Goal: Information Seeking & Learning: Learn about a topic

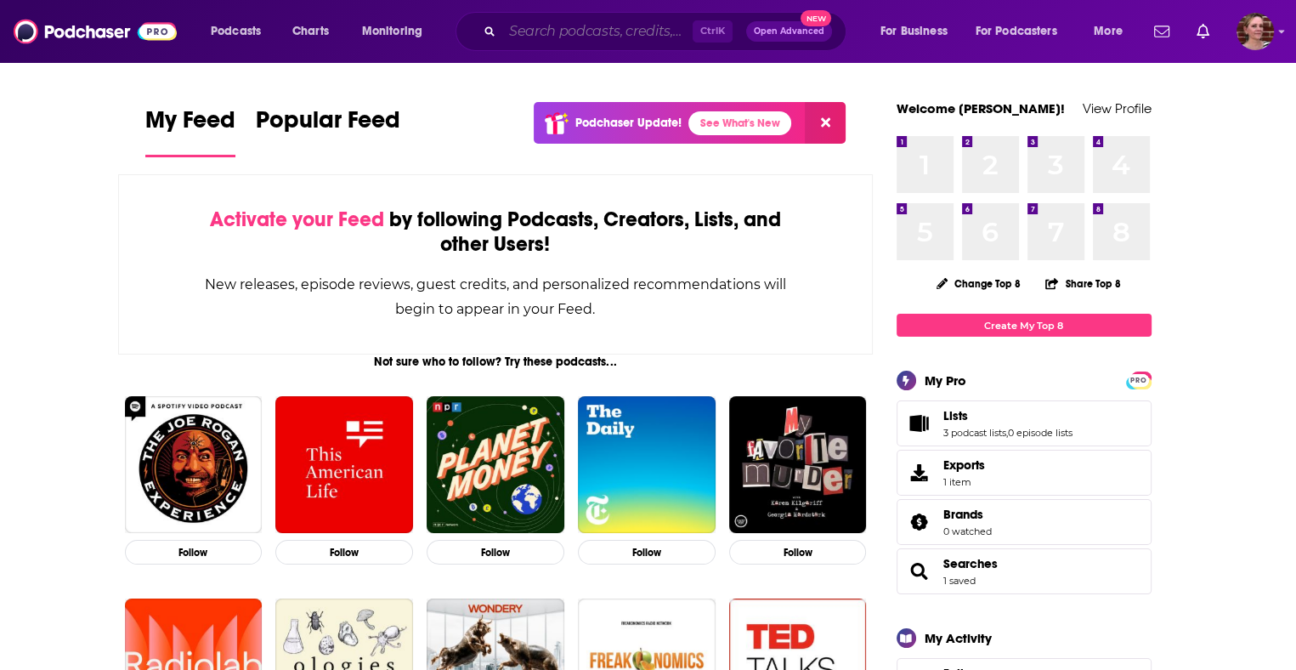
click at [544, 32] on input "Search podcasts, credits, & more..." at bounding box center [597, 31] width 190 height 27
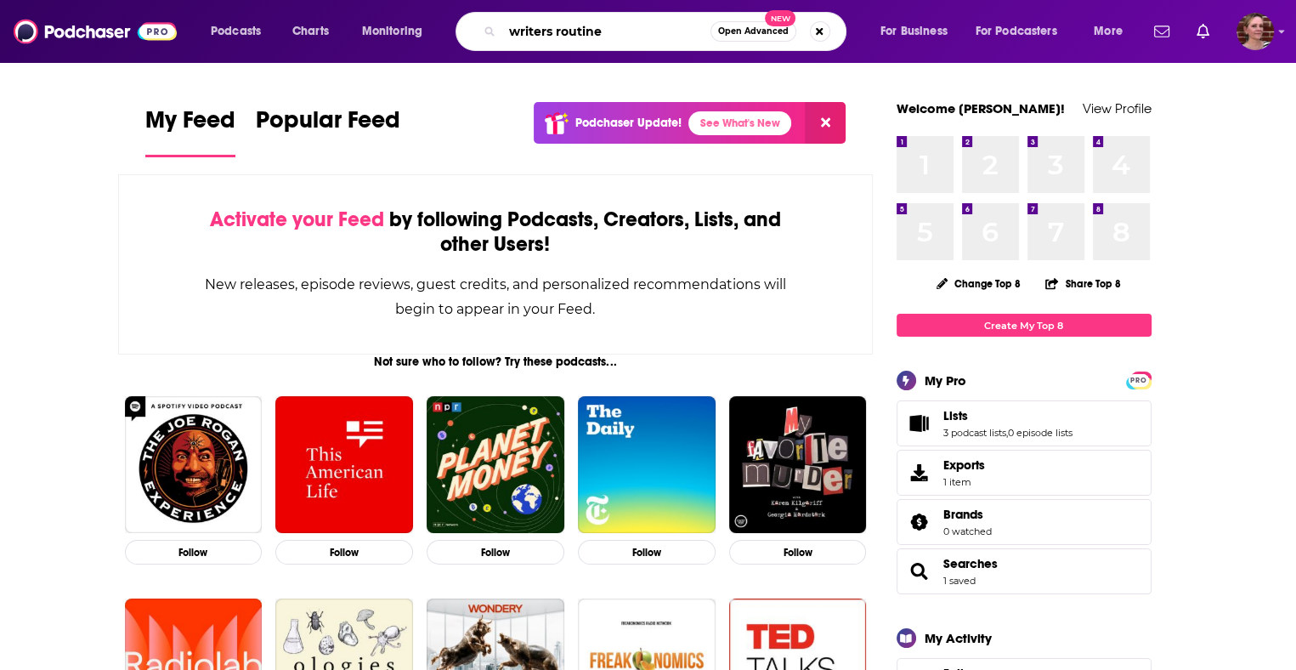
type input "writers routine"
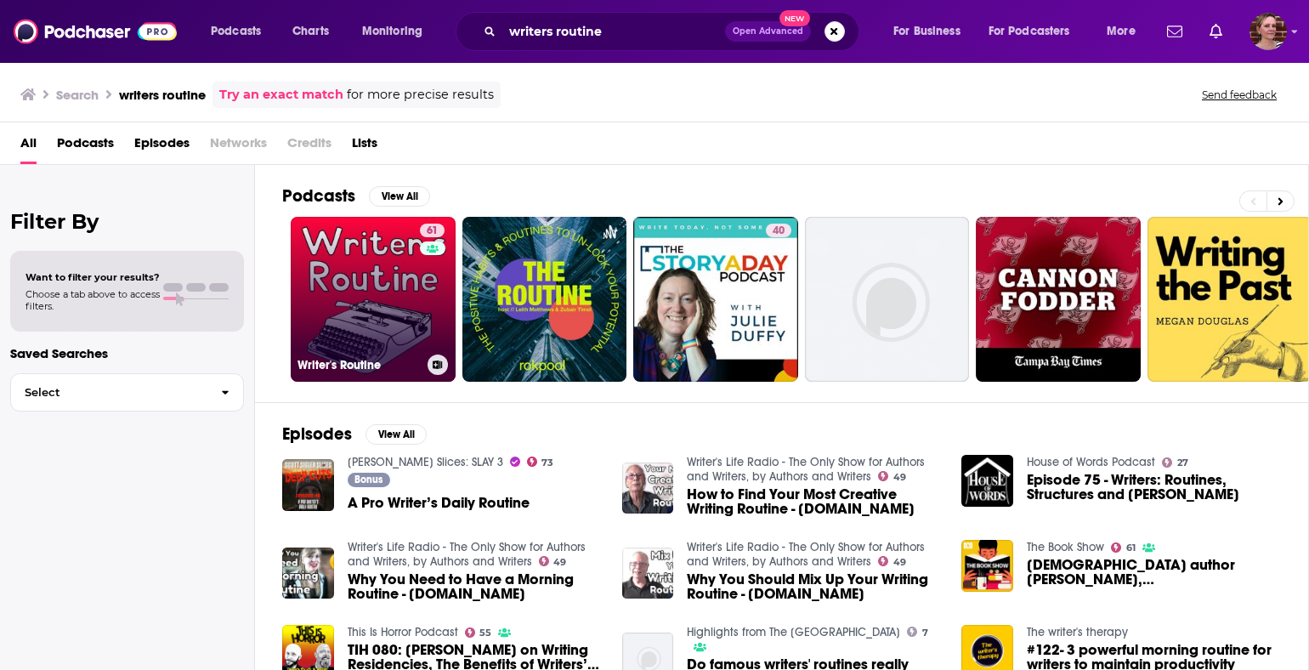
click at [376, 278] on link "61 Writer's Routine" at bounding box center [373, 299] width 165 height 165
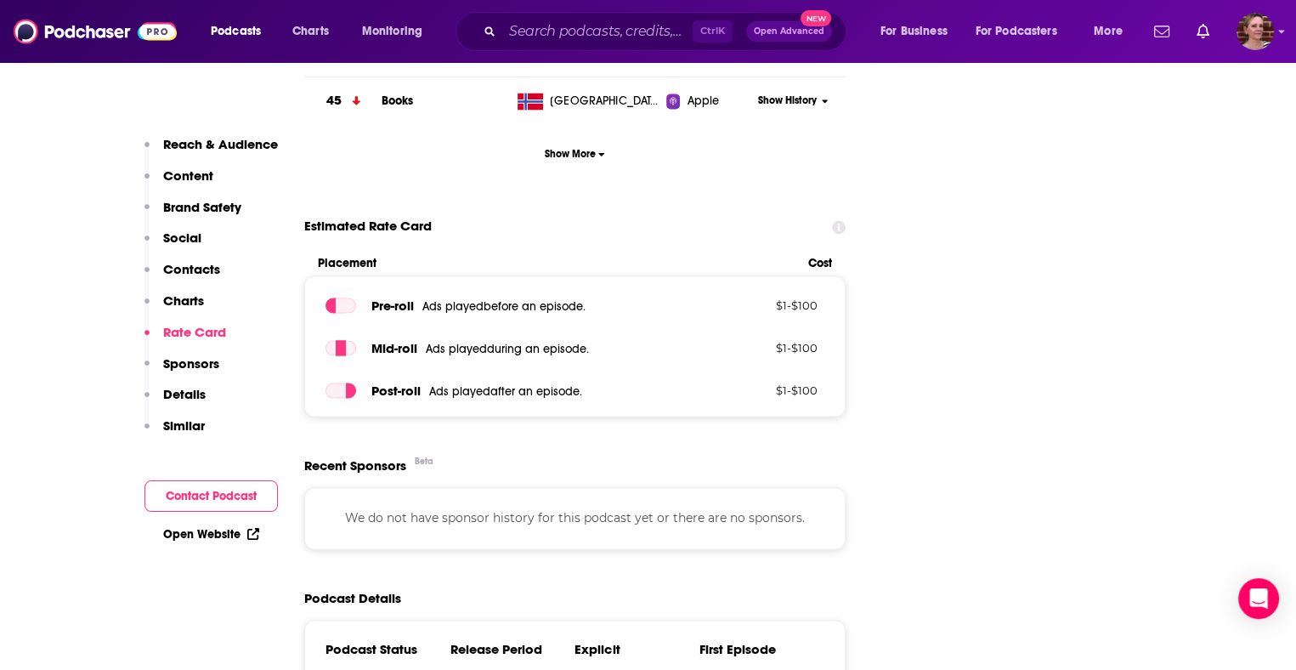
scroll to position [2587, 0]
click at [529, 38] on input "Search podcasts, credits, & more..." at bounding box center [597, 31] width 190 height 27
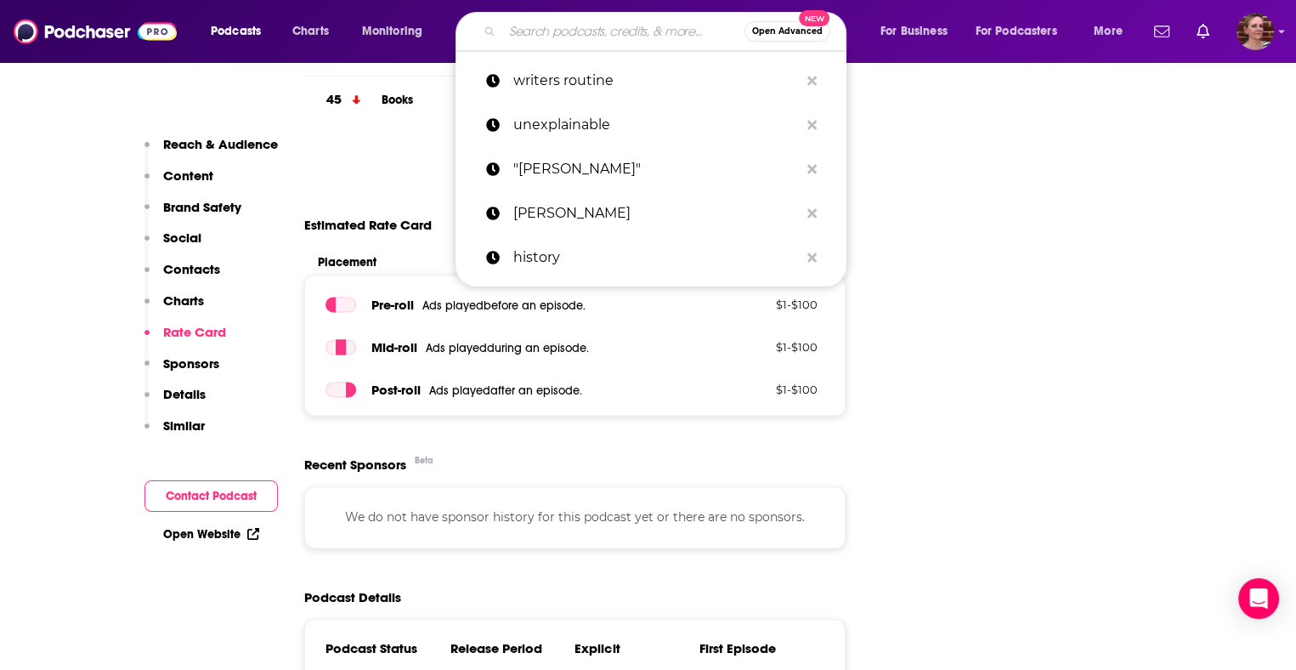
click at [529, 38] on input "Search podcasts, credits, & more..." at bounding box center [623, 31] width 242 height 27
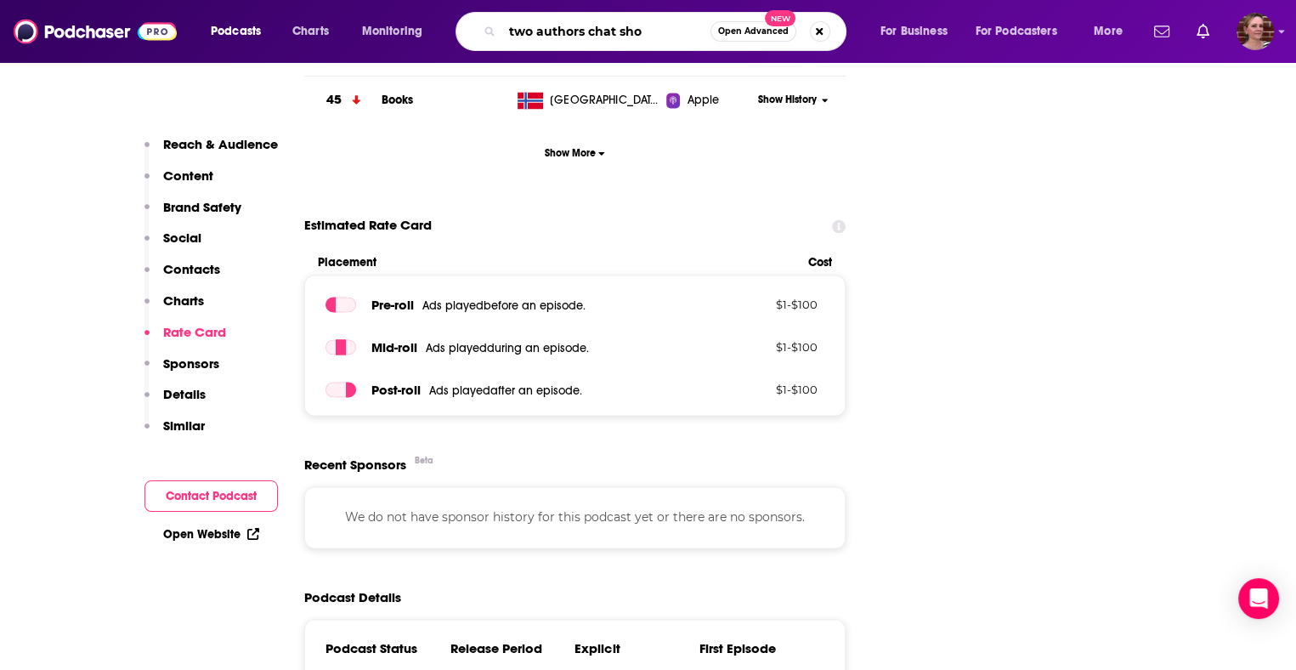
type input "two authors chat show"
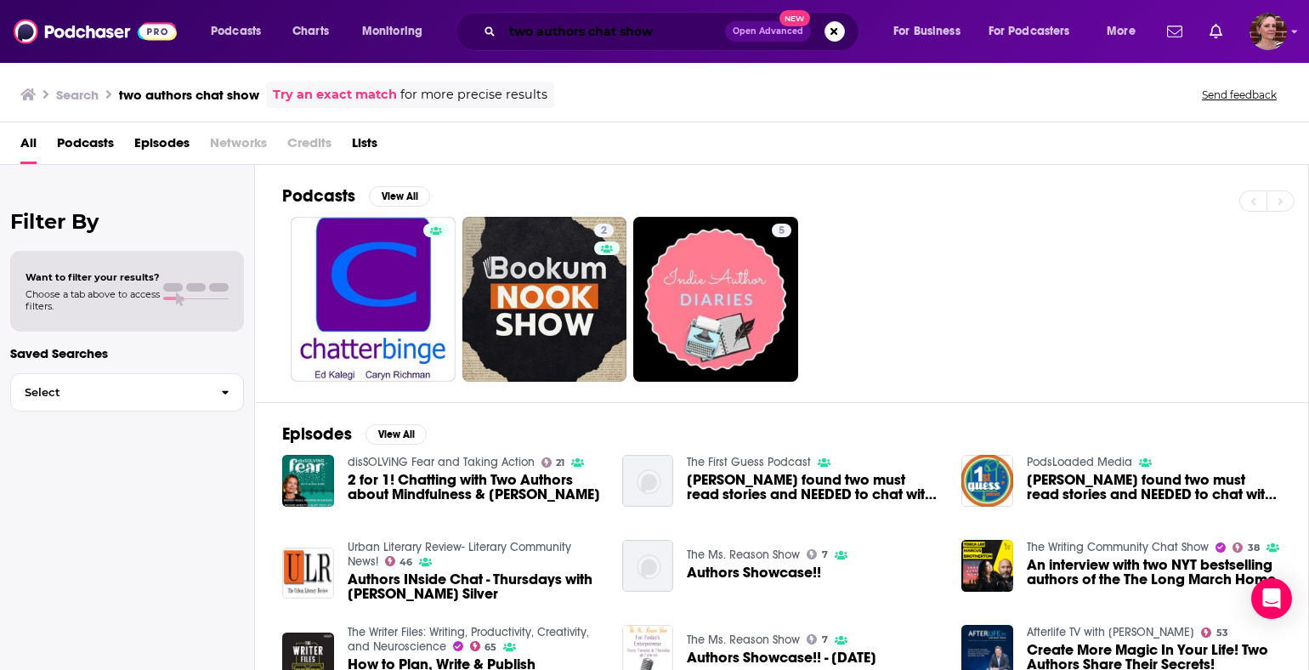
click at [506, 31] on input "two authors chat show" at bounding box center [613, 31] width 223 height 27
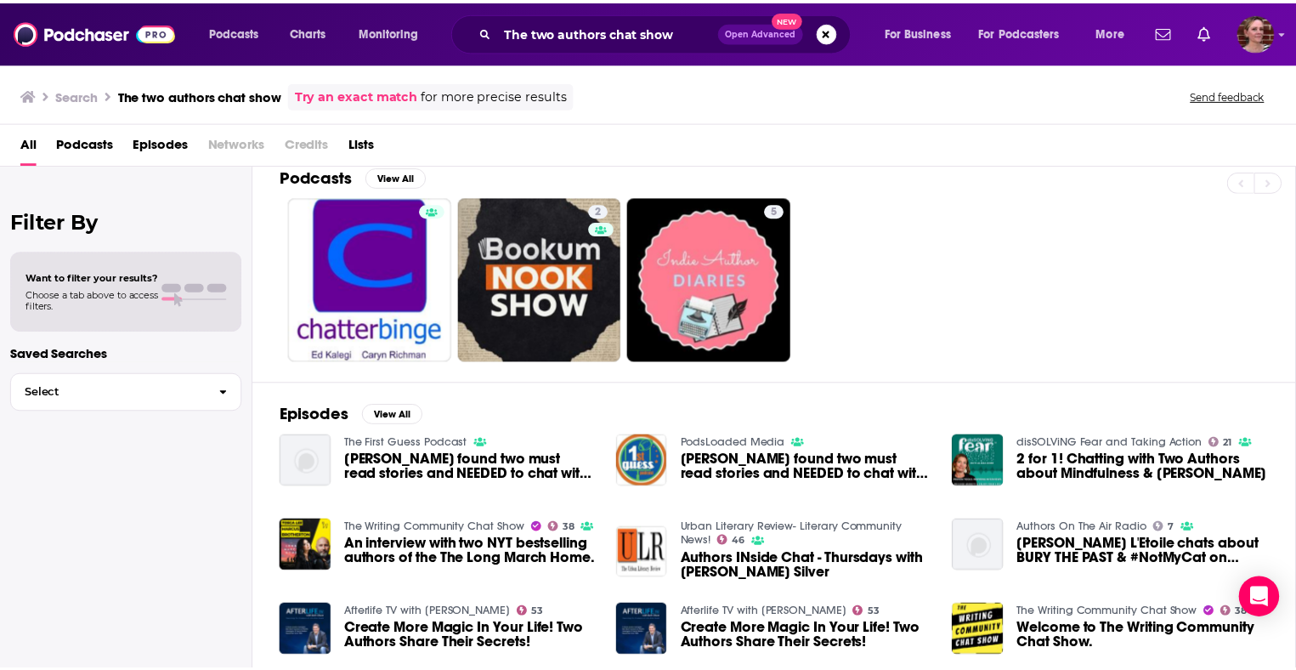
scroll to position [9, 0]
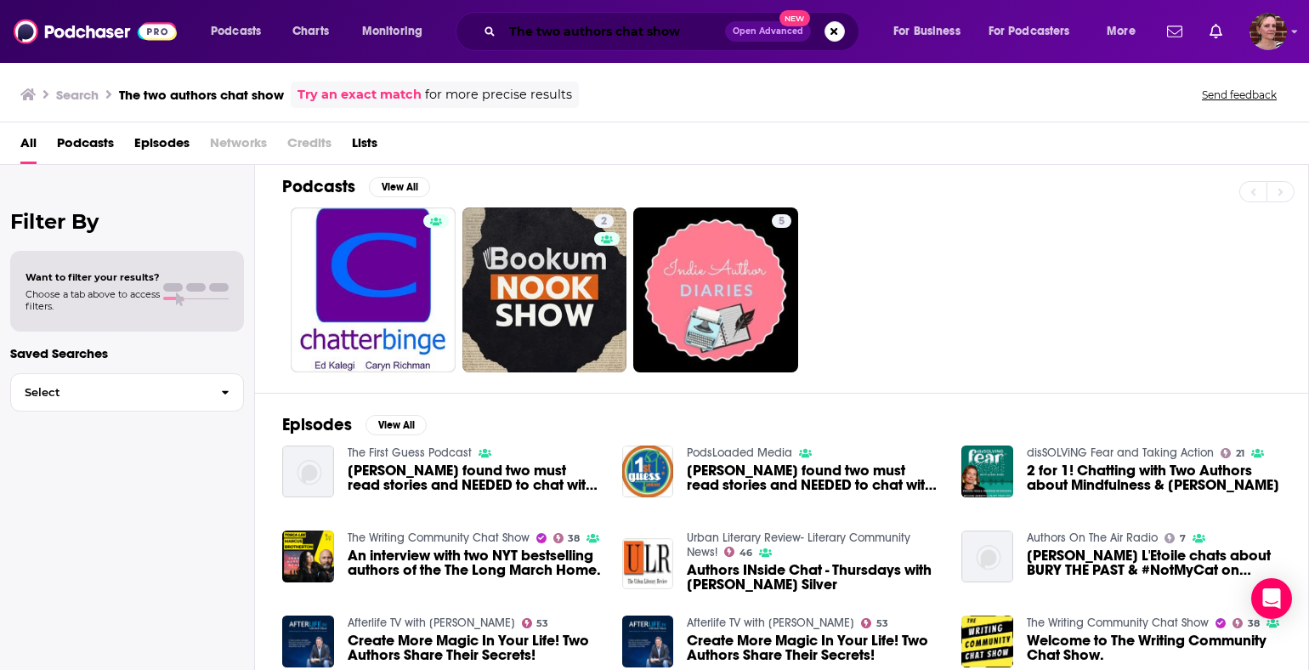
click at [535, 31] on input "The two authors chat show" at bounding box center [613, 31] width 223 height 27
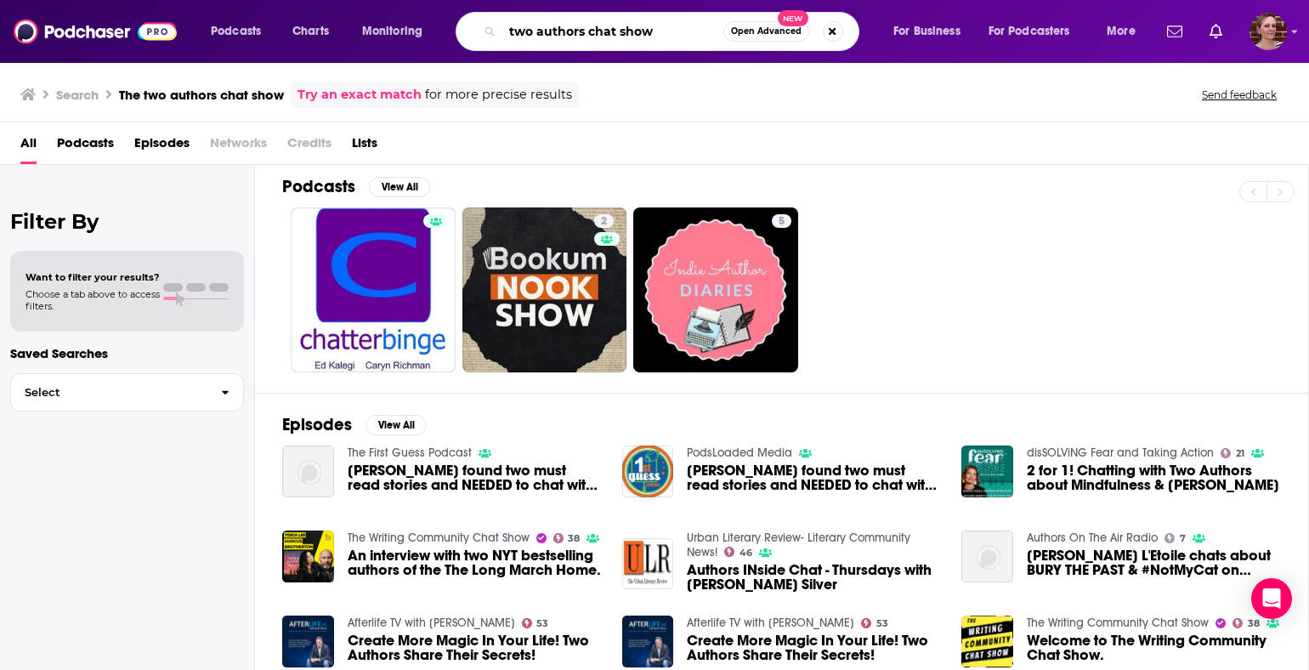
click at [653, 25] on input "two authors chat show" at bounding box center [612, 31] width 221 height 27
type input "two authors"
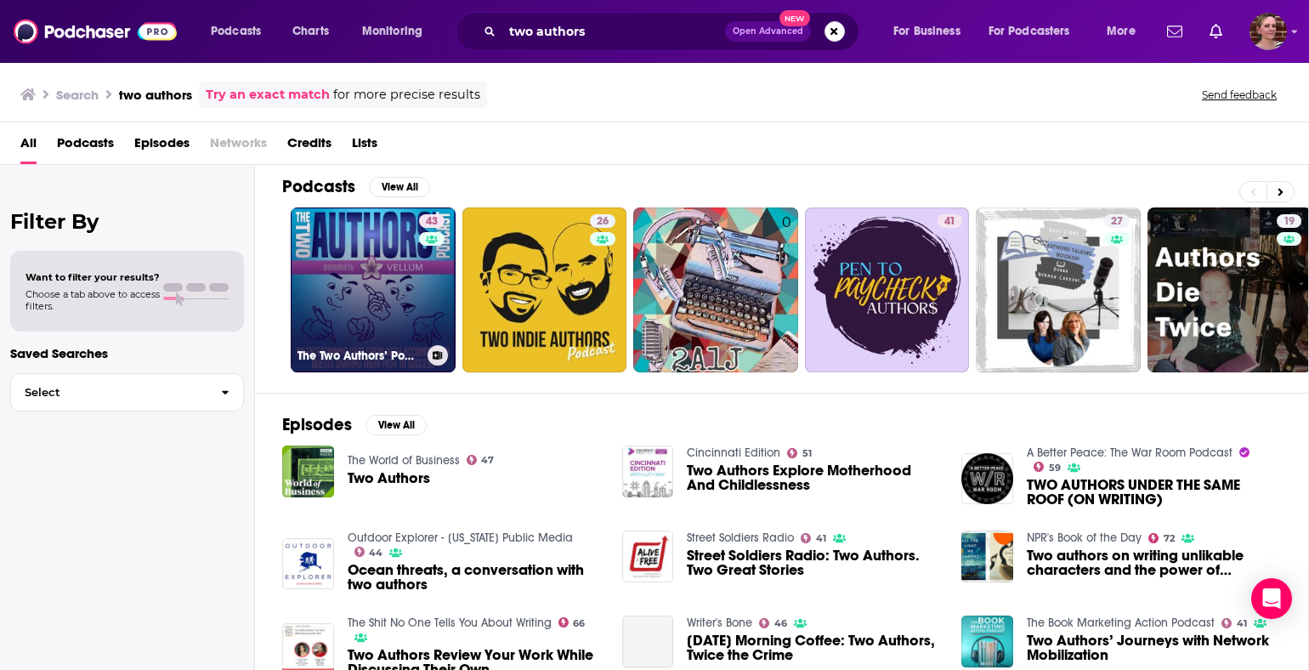
click at [384, 320] on link "43 The Two Authors’ Podcast" at bounding box center [373, 289] width 165 height 165
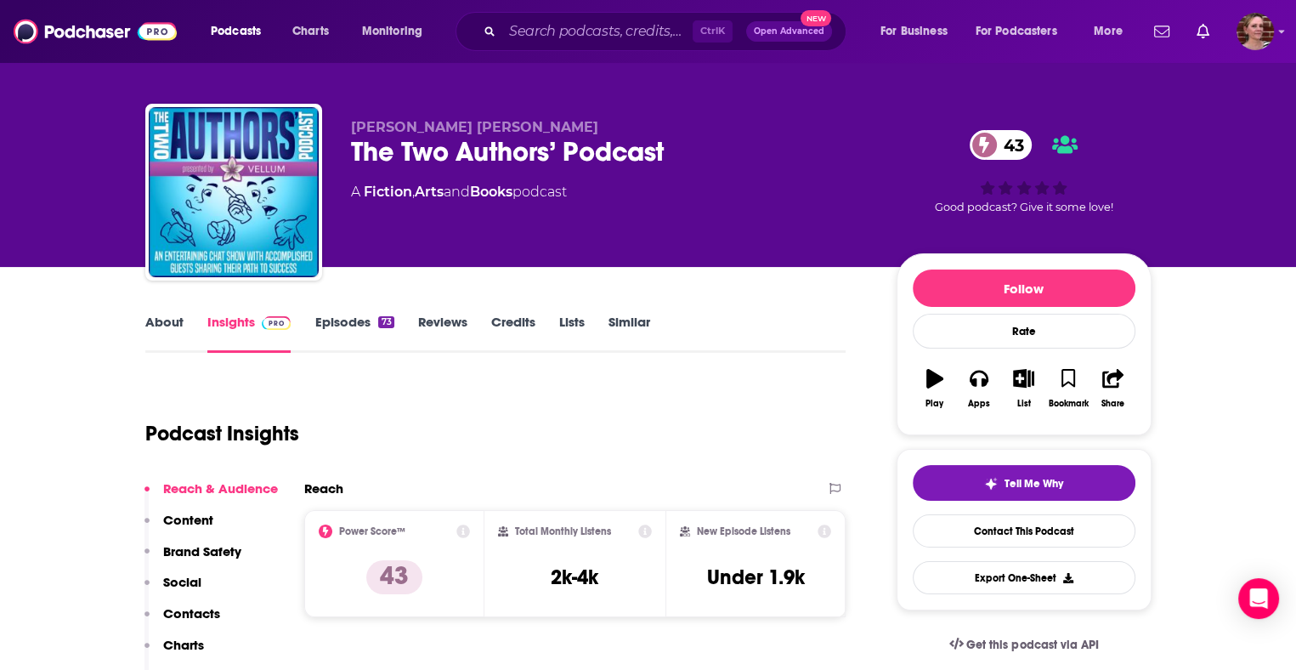
scroll to position [9, 0]
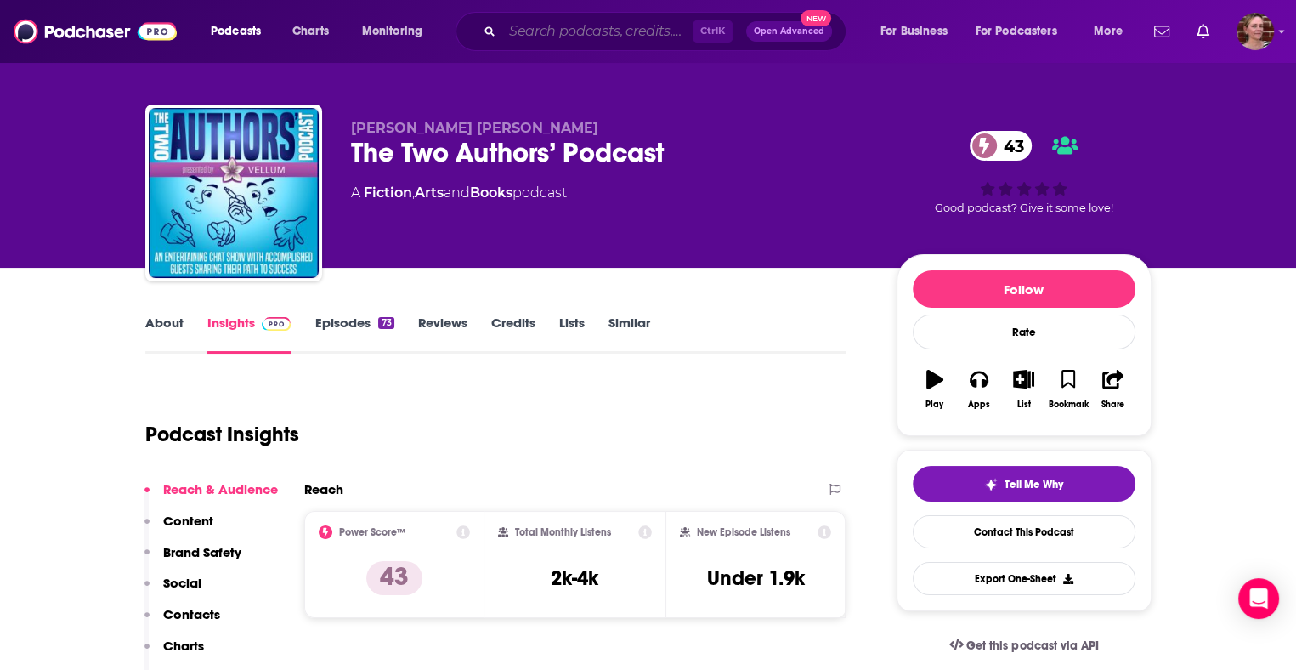
click at [580, 30] on input "Search podcasts, credits, & more..." at bounding box center [597, 31] width 190 height 27
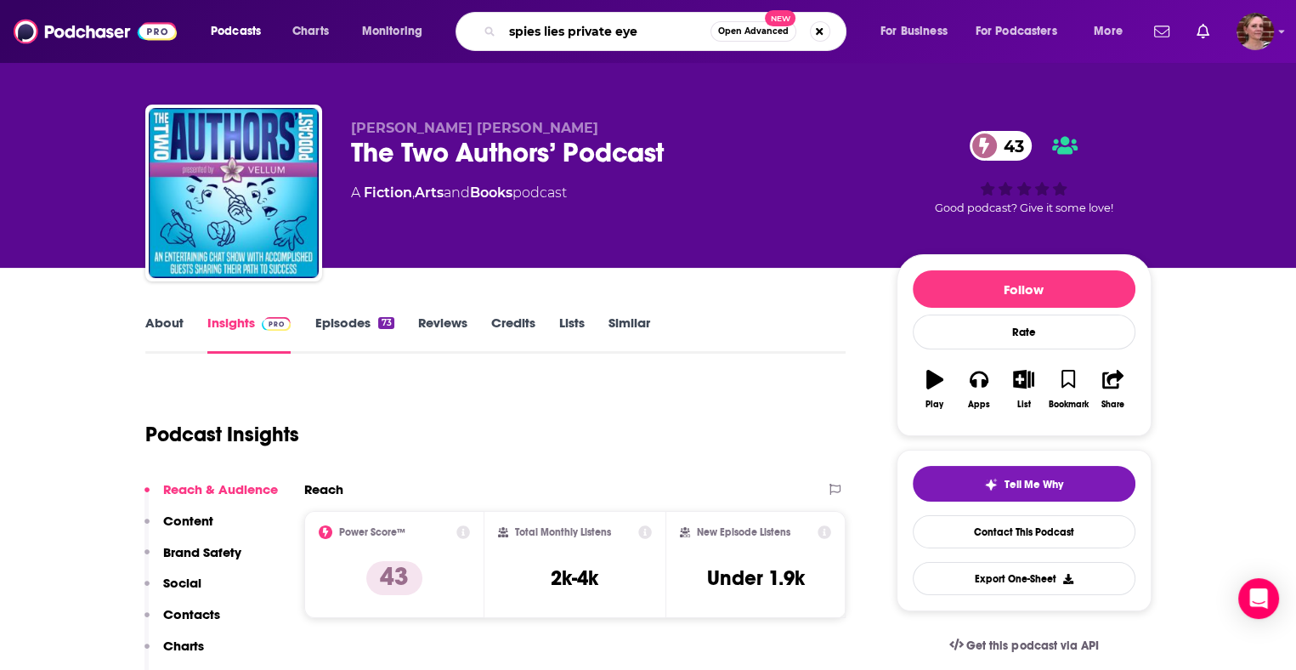
type input "spies lies private eyes"
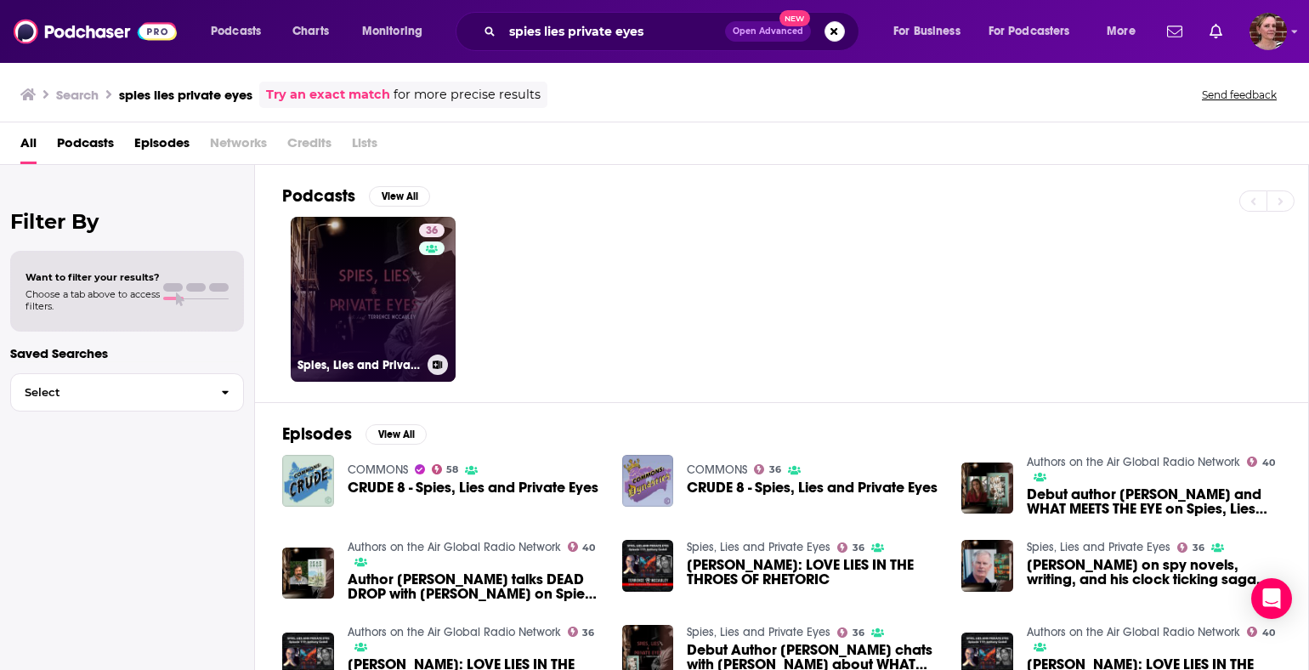
click at [365, 297] on link "36 Spies, Lies and Private Eyes" at bounding box center [373, 299] width 165 height 165
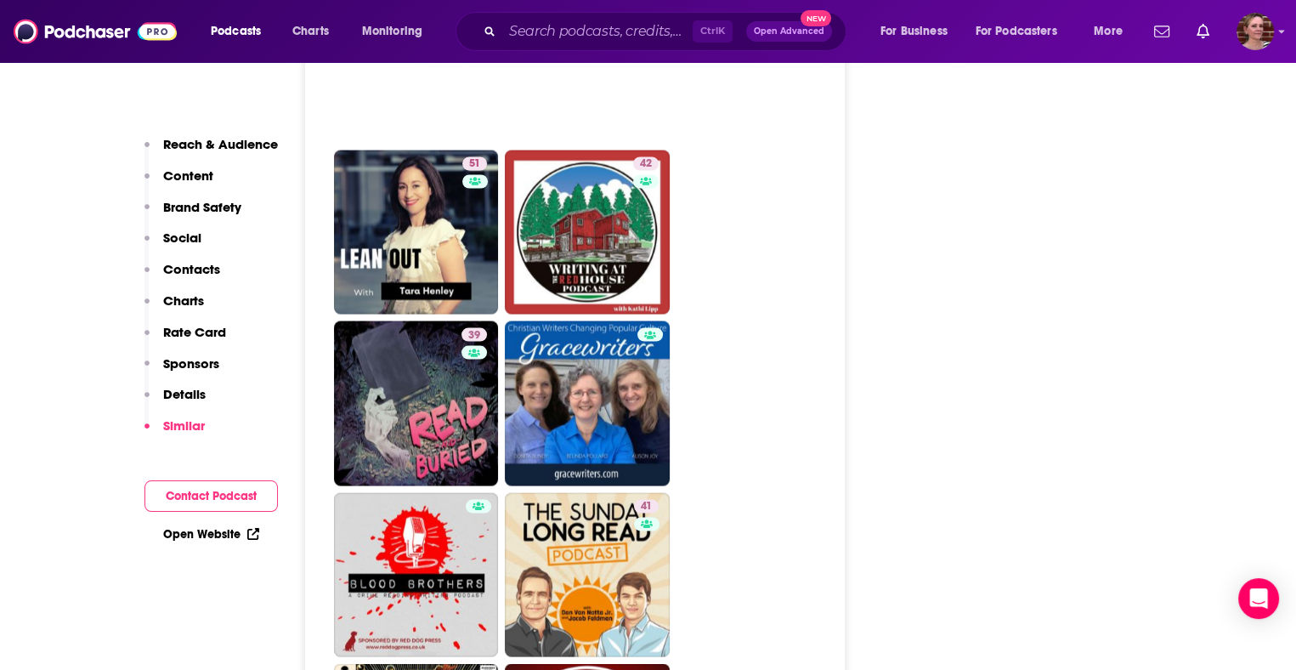
scroll to position [3235, 0]
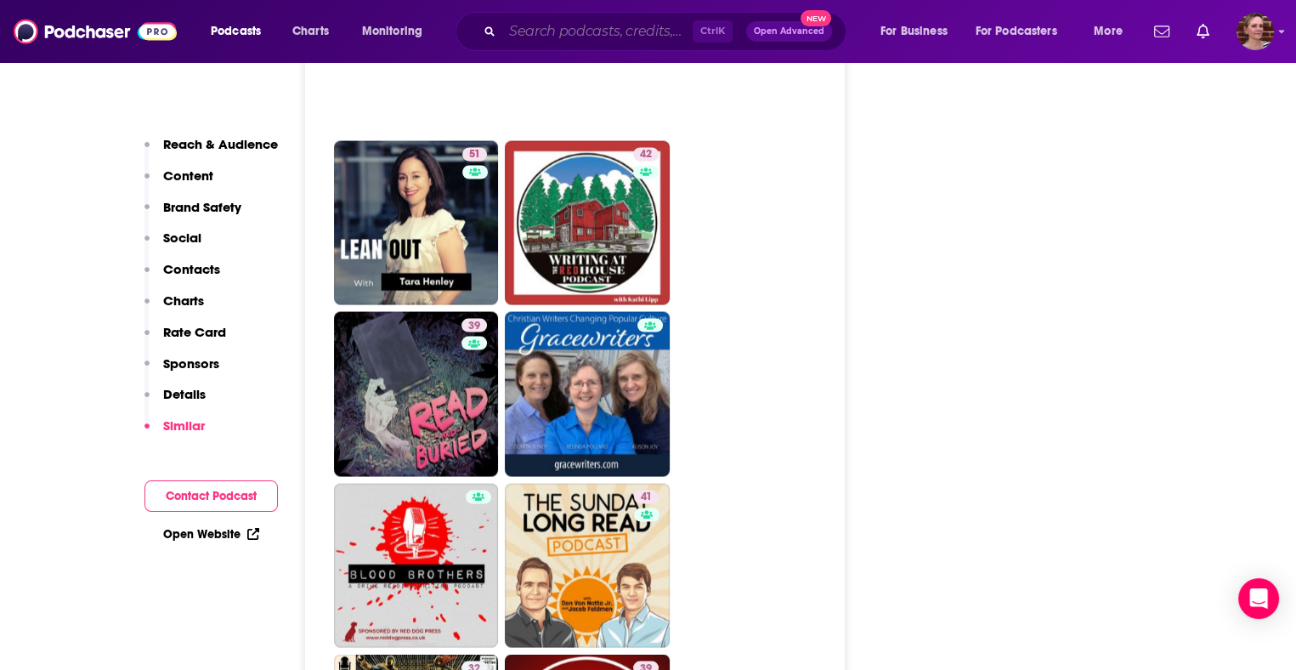
click at [569, 25] on input "Search podcasts, credits, & more..." at bounding box center [597, 31] width 190 height 27
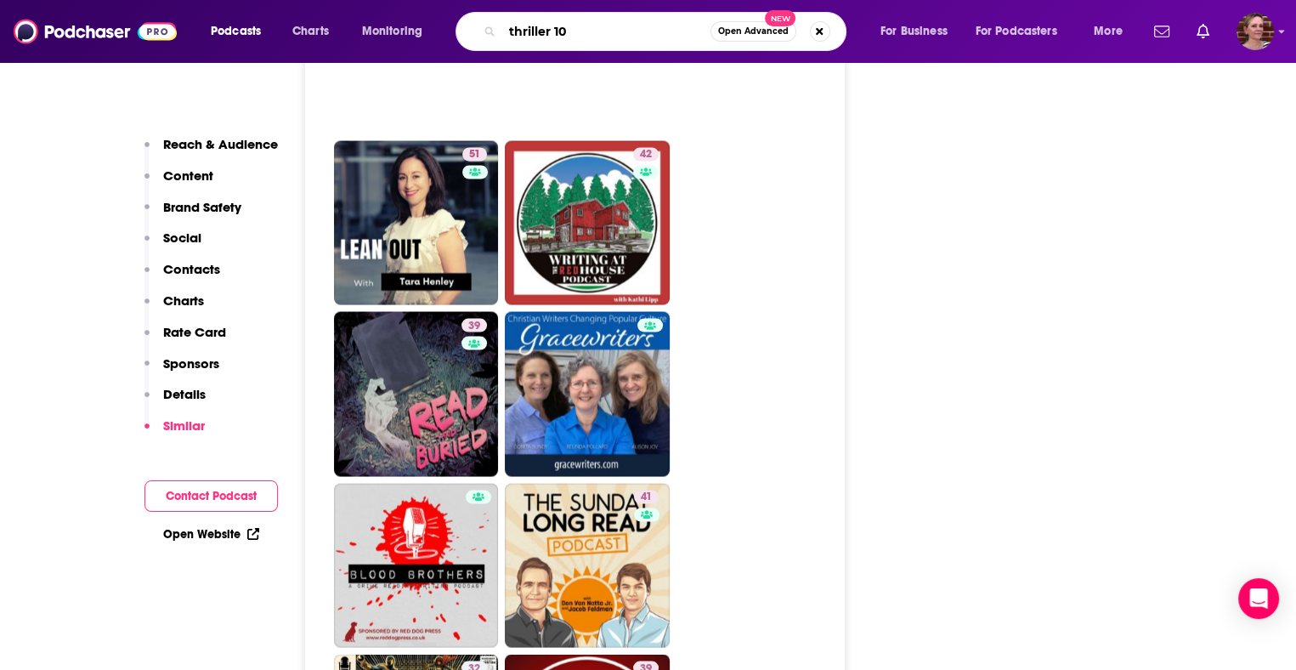
type input "thriller 101"
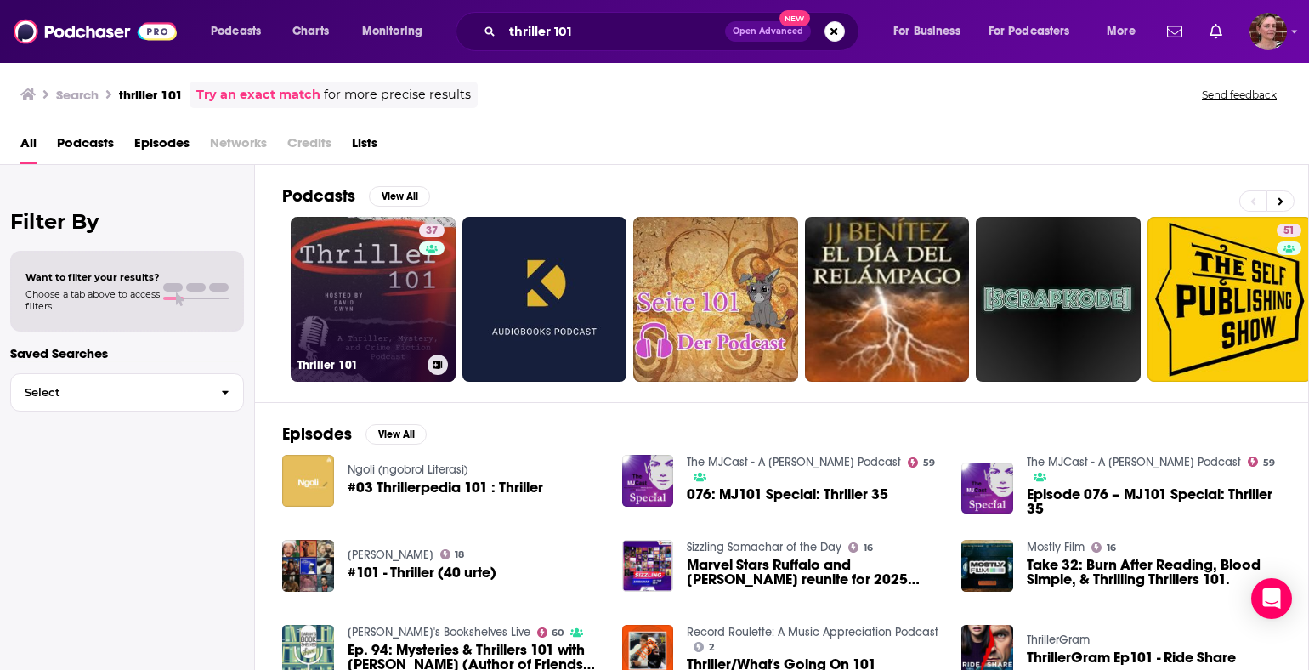
click at [394, 302] on link "37 Thriller 101" at bounding box center [373, 299] width 165 height 165
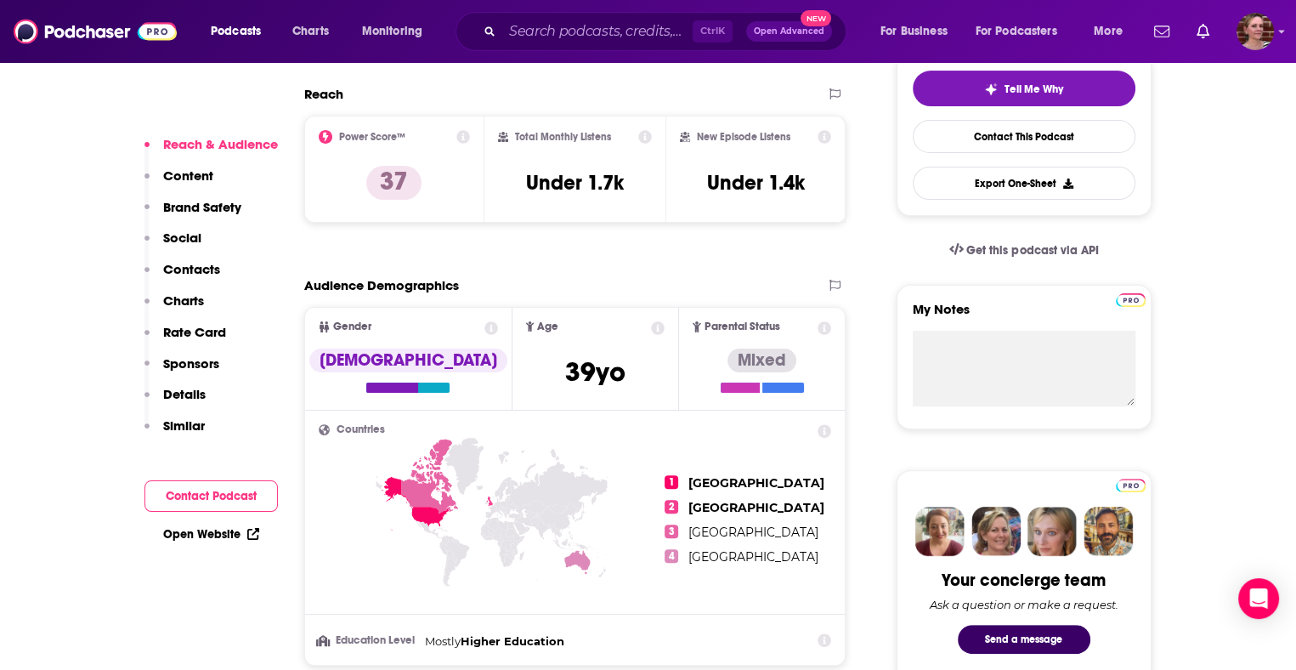
scroll to position [408, 0]
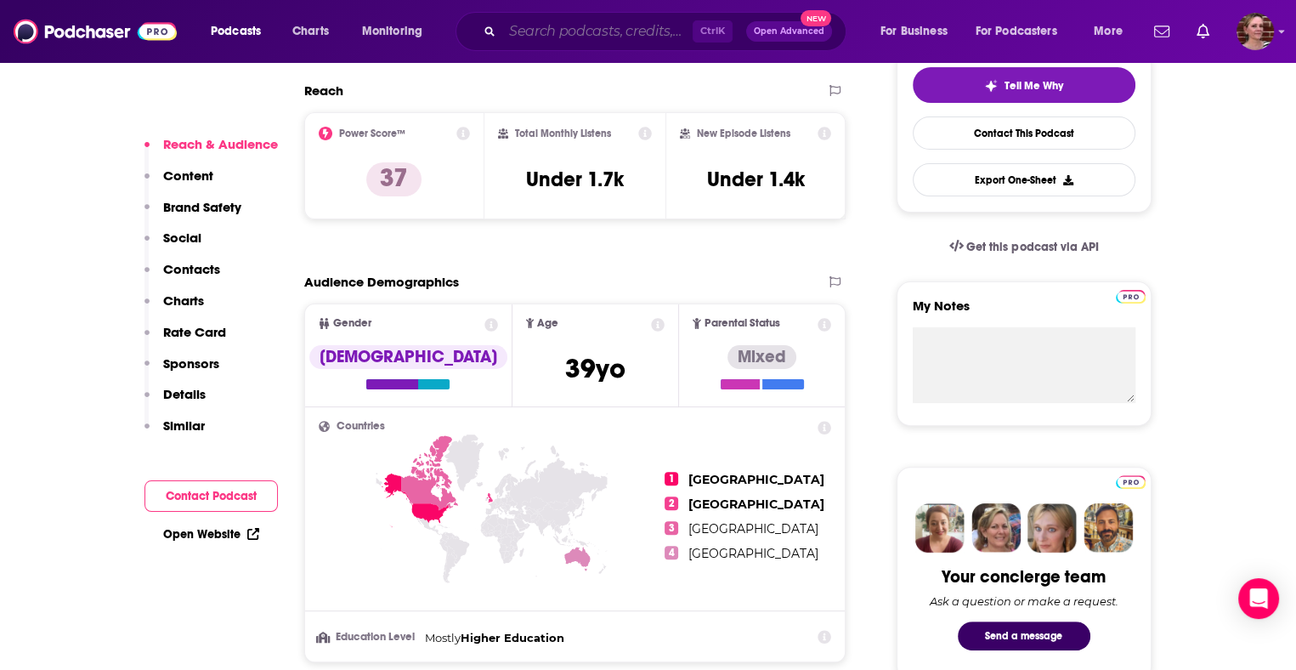
click at [560, 30] on input "Search podcasts, credits, & more..." at bounding box center [597, 31] width 190 height 27
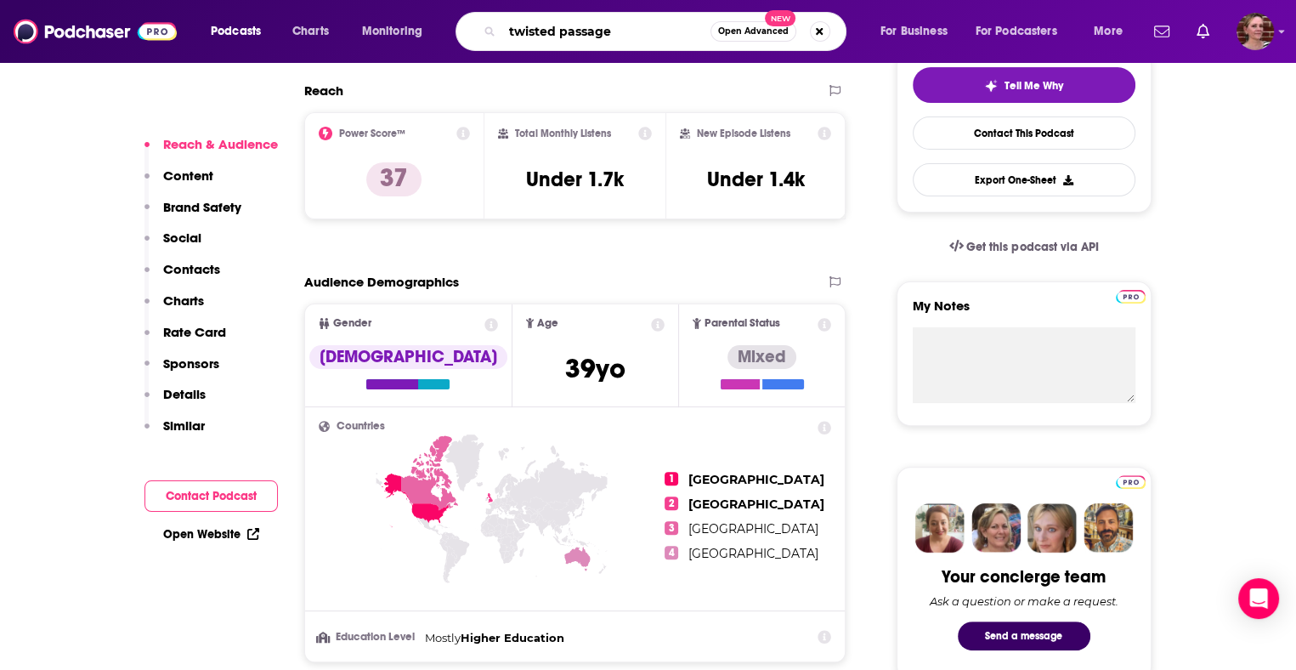
type input "twisted passages"
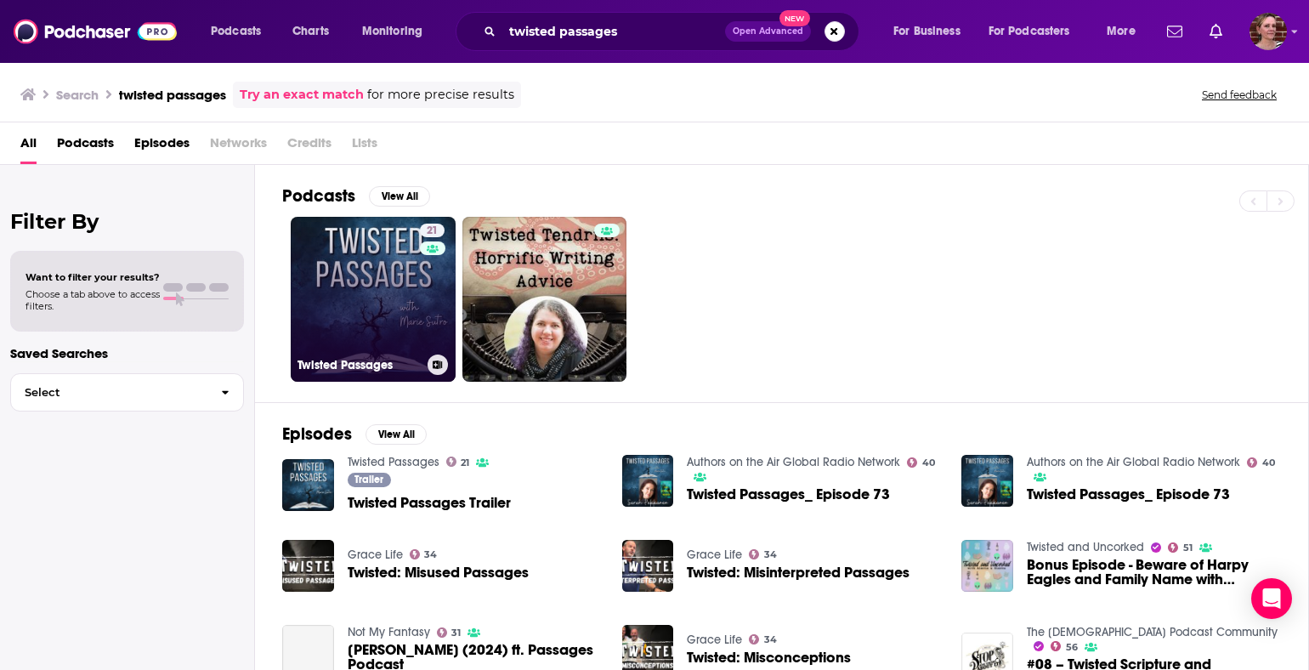
click at [356, 263] on link "21 Twisted Passages" at bounding box center [373, 299] width 165 height 165
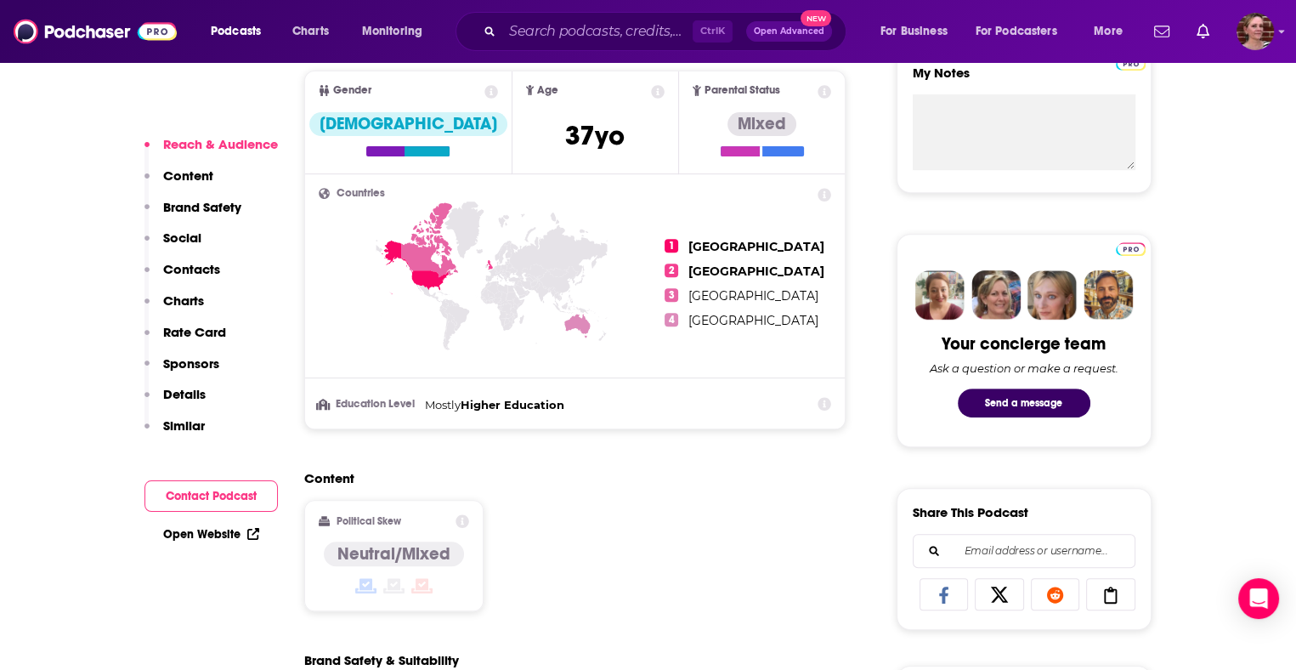
scroll to position [653, 0]
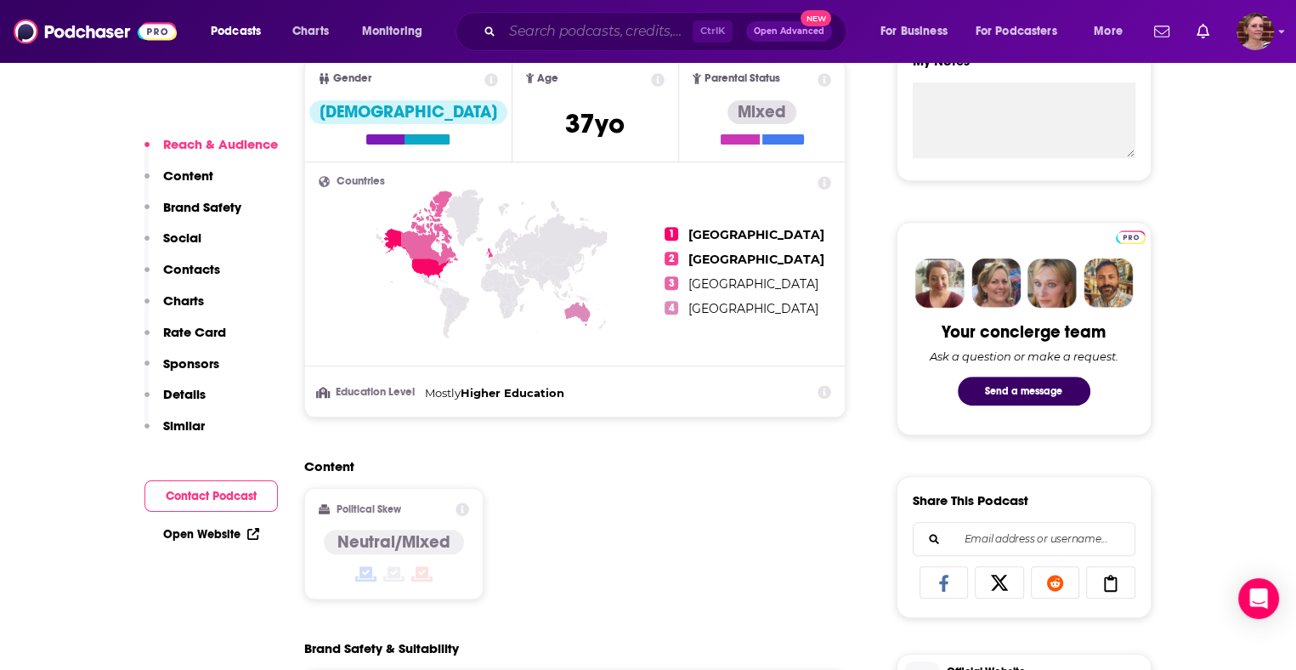
click at [588, 33] on input "Search podcasts, credits, & more..." at bounding box center [597, 31] width 190 height 27
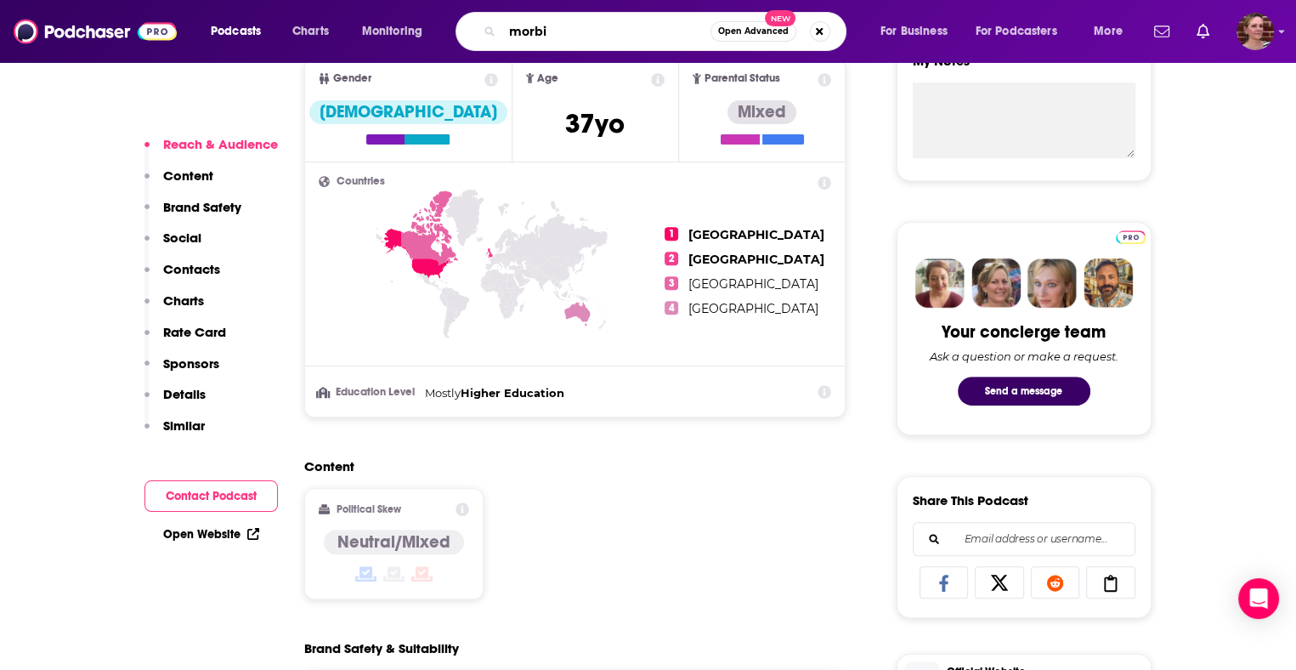
type input "morbid"
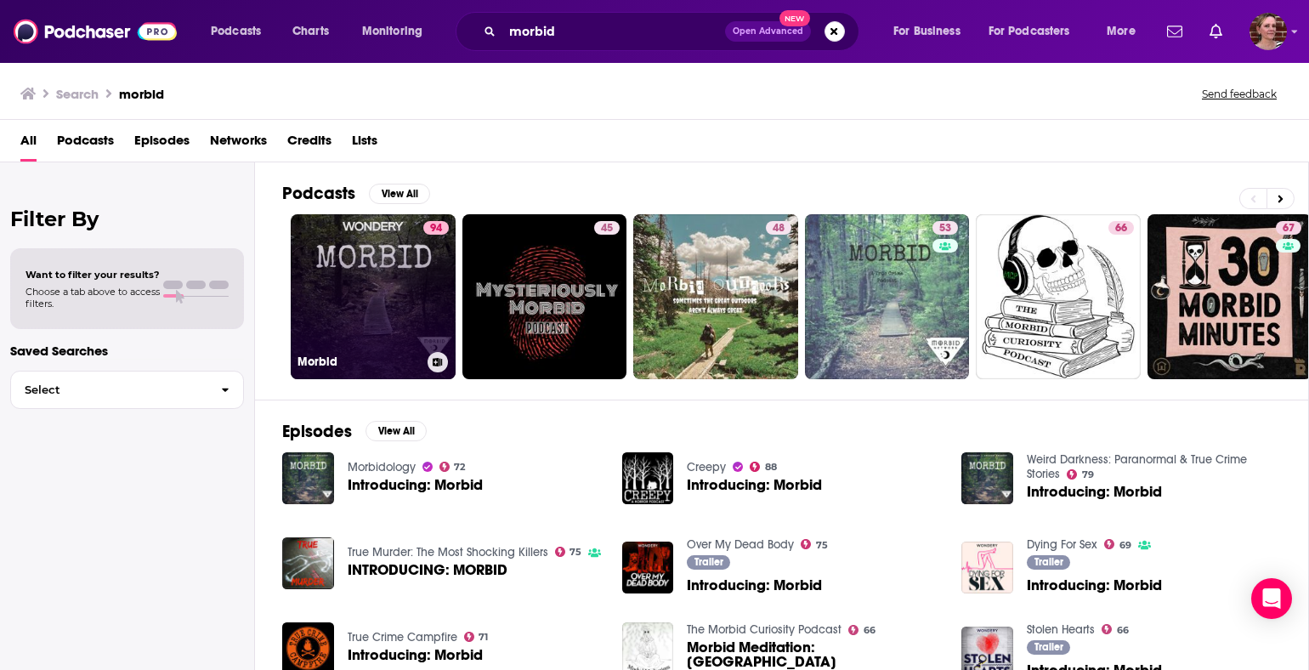
click at [351, 292] on link "94 Morbid" at bounding box center [373, 296] width 165 height 165
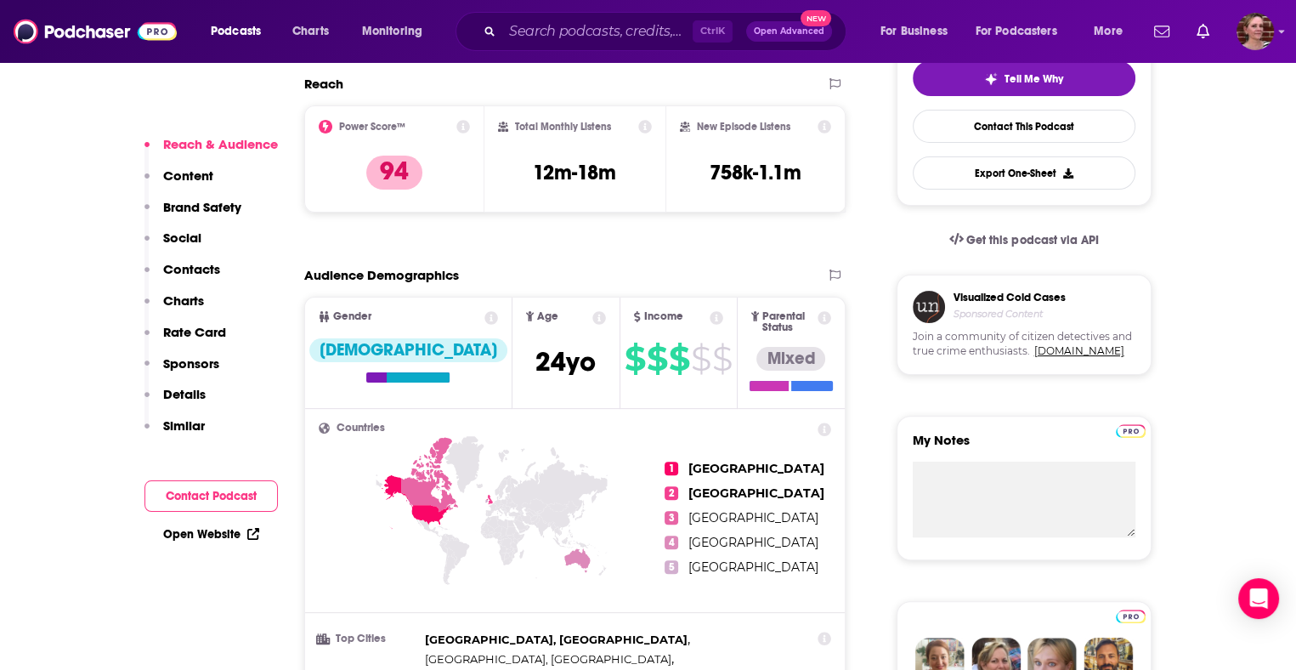
scroll to position [421, 0]
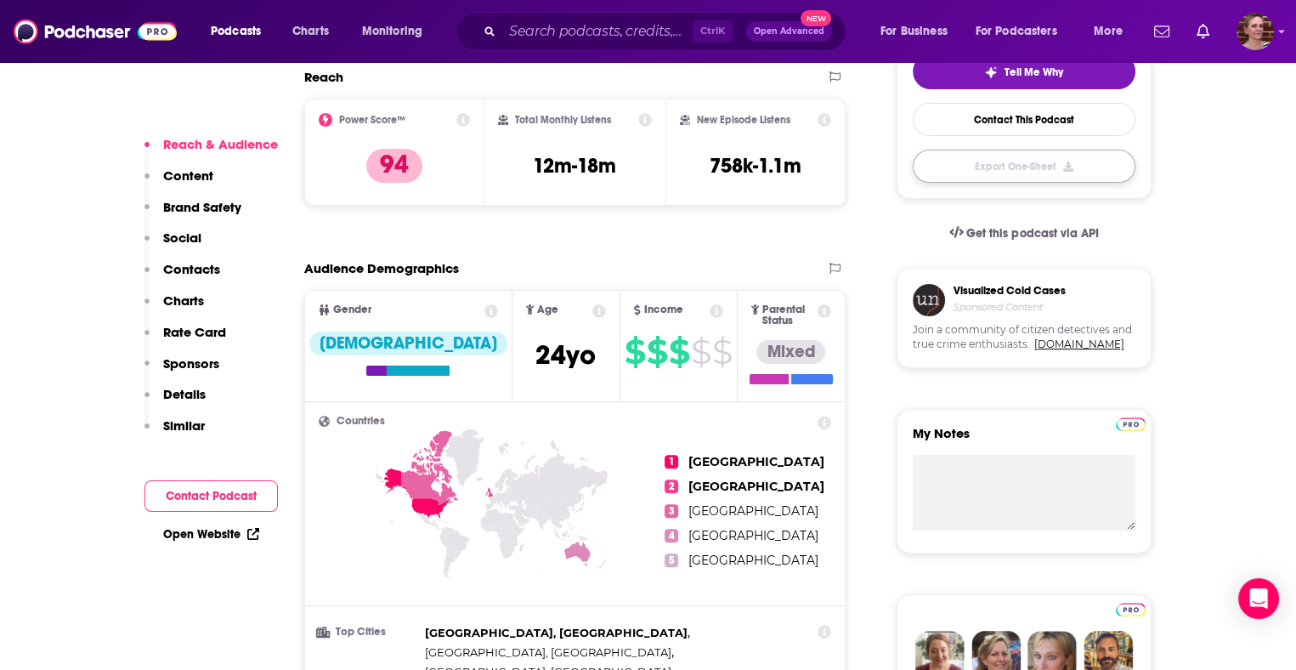
click at [997, 167] on button "Export One-Sheet" at bounding box center [1024, 166] width 223 height 33
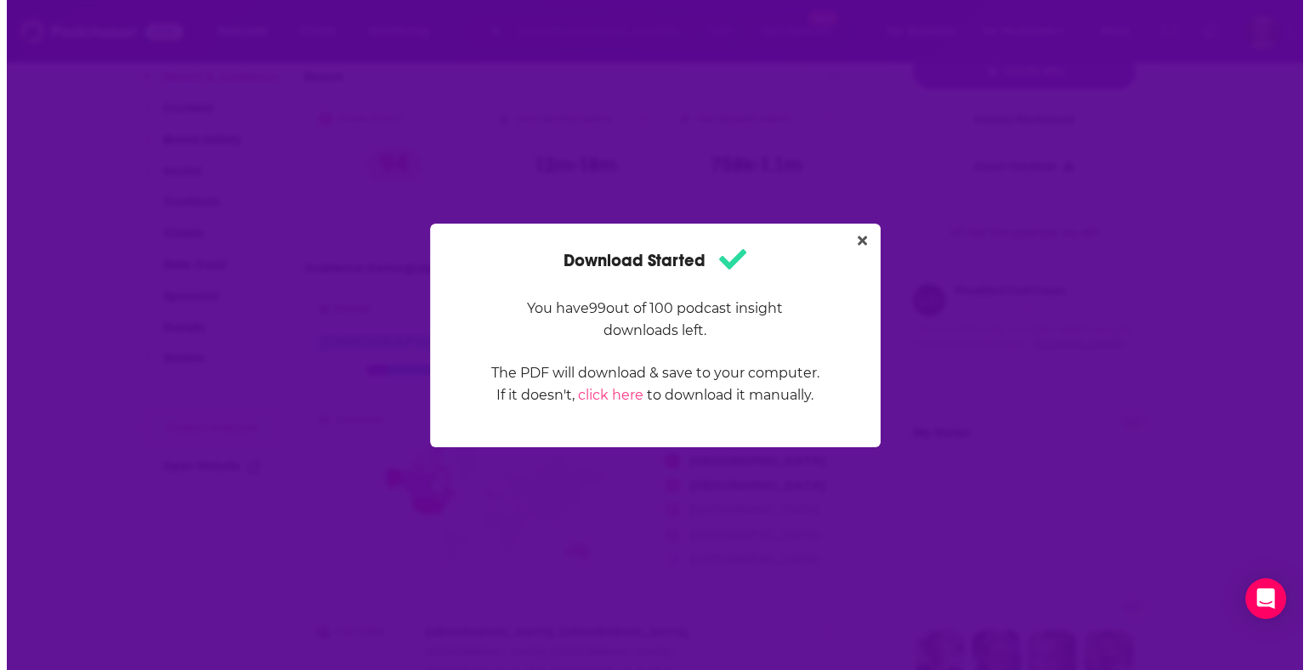
scroll to position [0, 0]
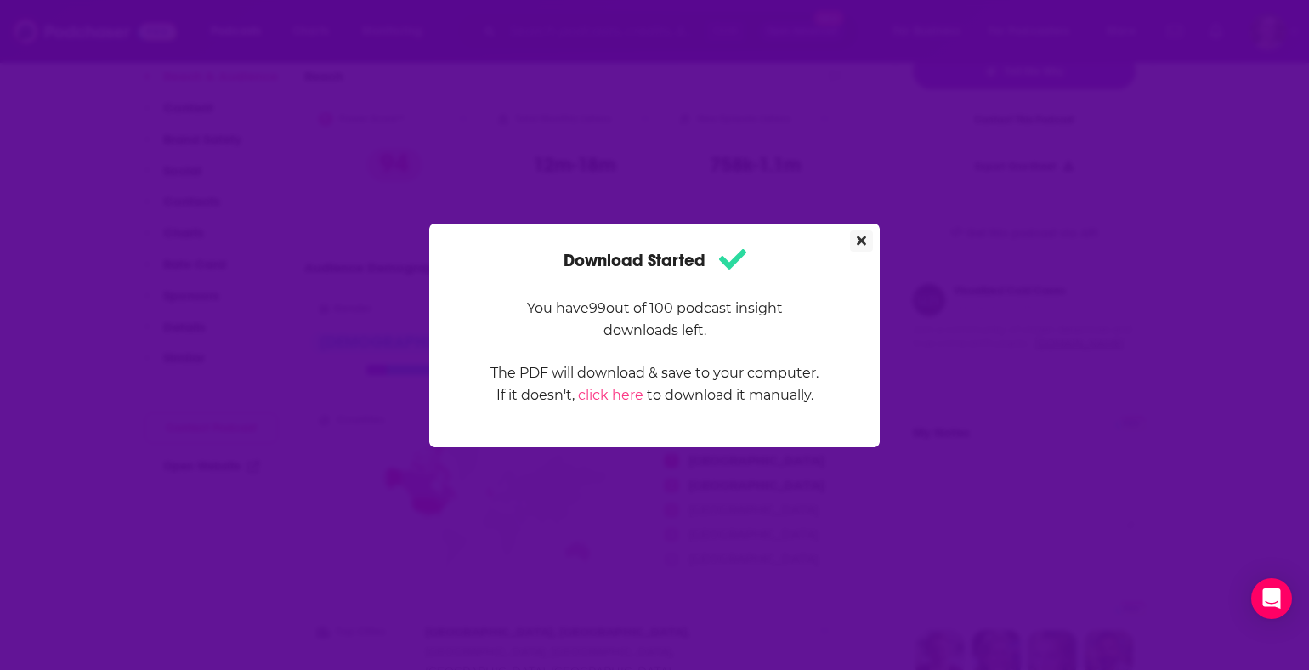
click at [860, 239] on icon "Close" at bounding box center [861, 239] width 9 height 9
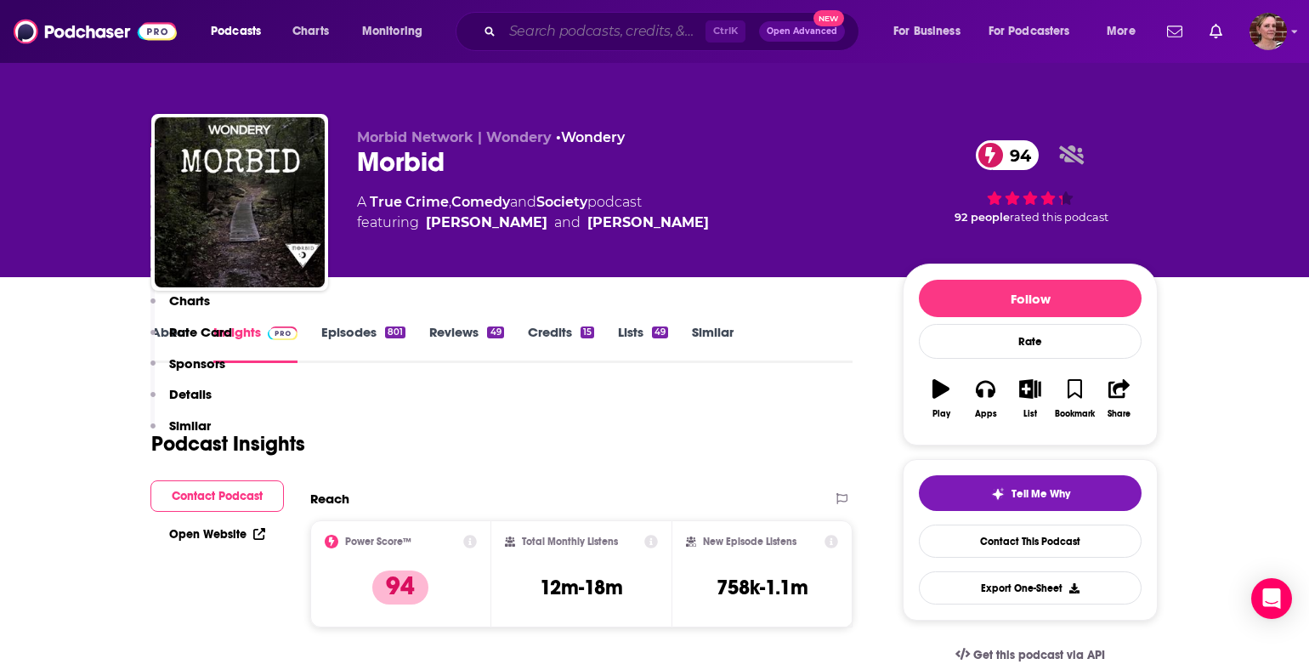
click at [578, 31] on input "Search podcasts, credits, & more..." at bounding box center [603, 31] width 203 height 27
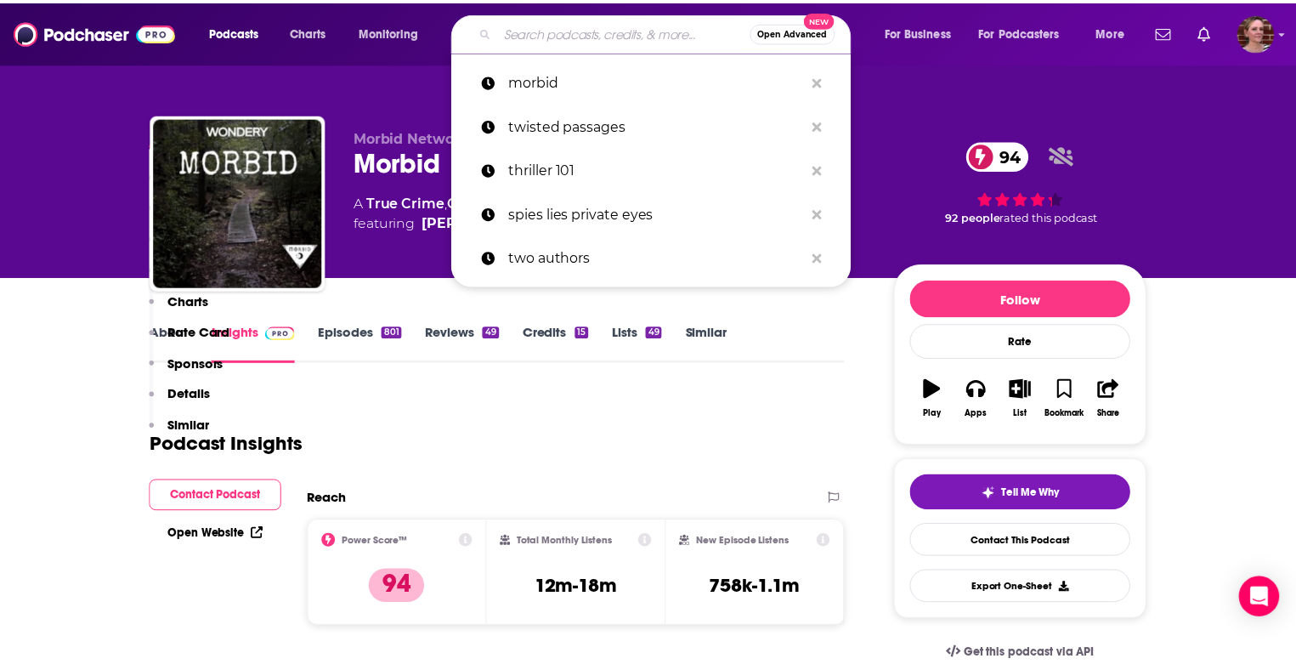
scroll to position [421, 0]
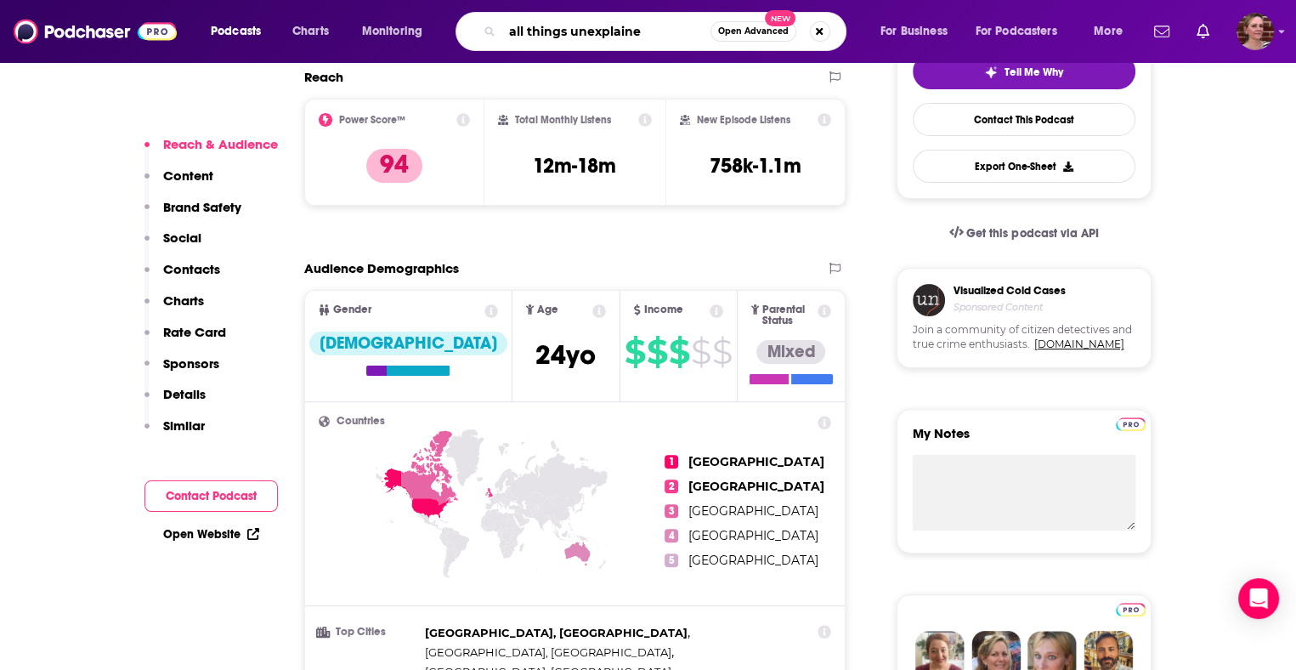
type input "all things unexplained"
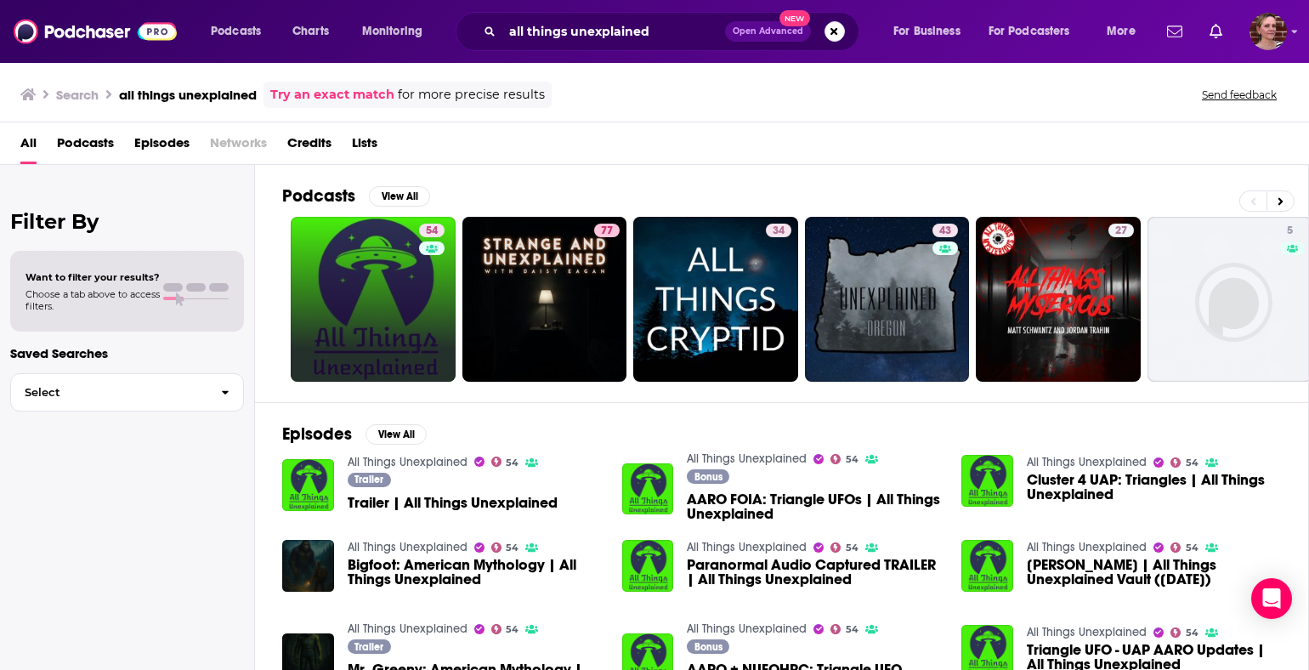
click at [383, 256] on link "54" at bounding box center [373, 299] width 165 height 165
